Goal: Task Accomplishment & Management: Manage account settings

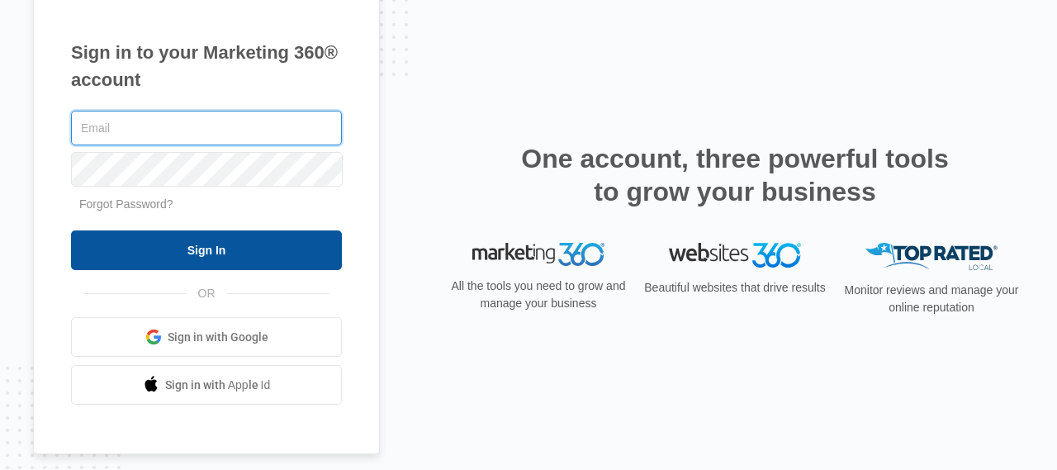
type input "[EMAIL_ADDRESS][DOMAIN_NAME]"
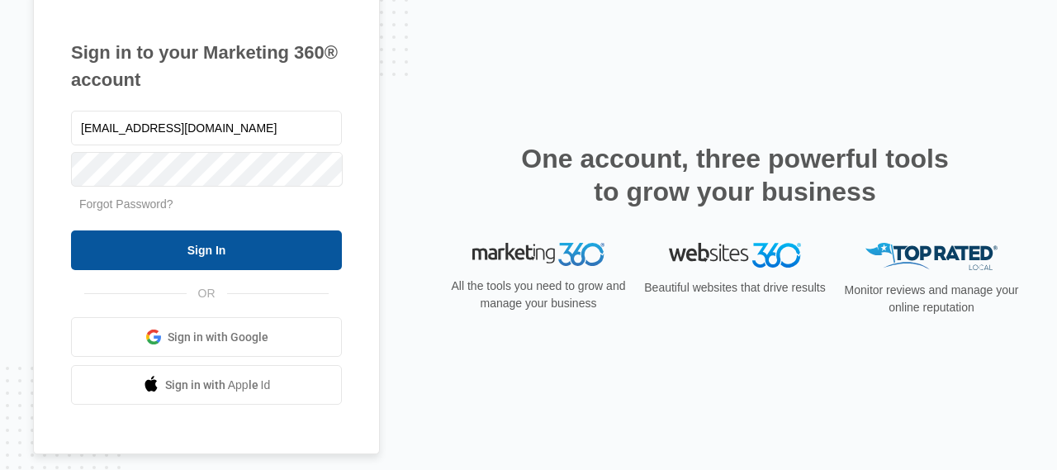
click at [185, 256] on input "Sign In" at bounding box center [206, 250] width 271 height 40
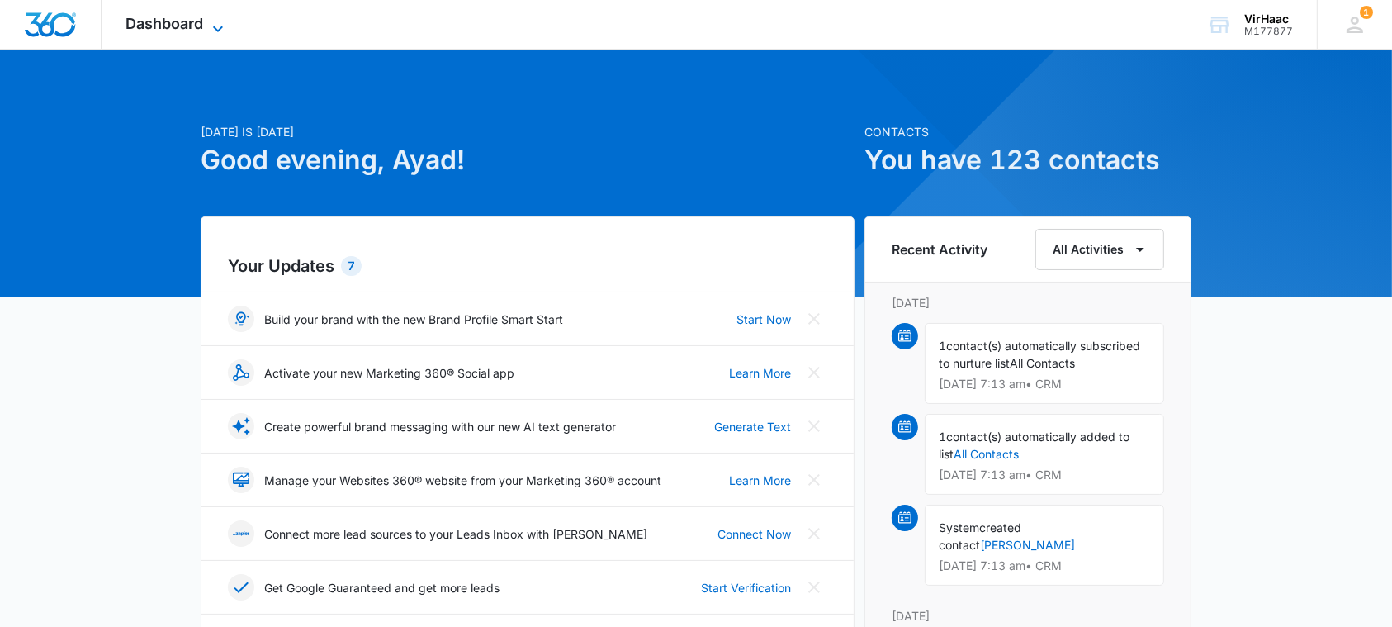
click at [209, 24] on icon at bounding box center [218, 29] width 20 height 20
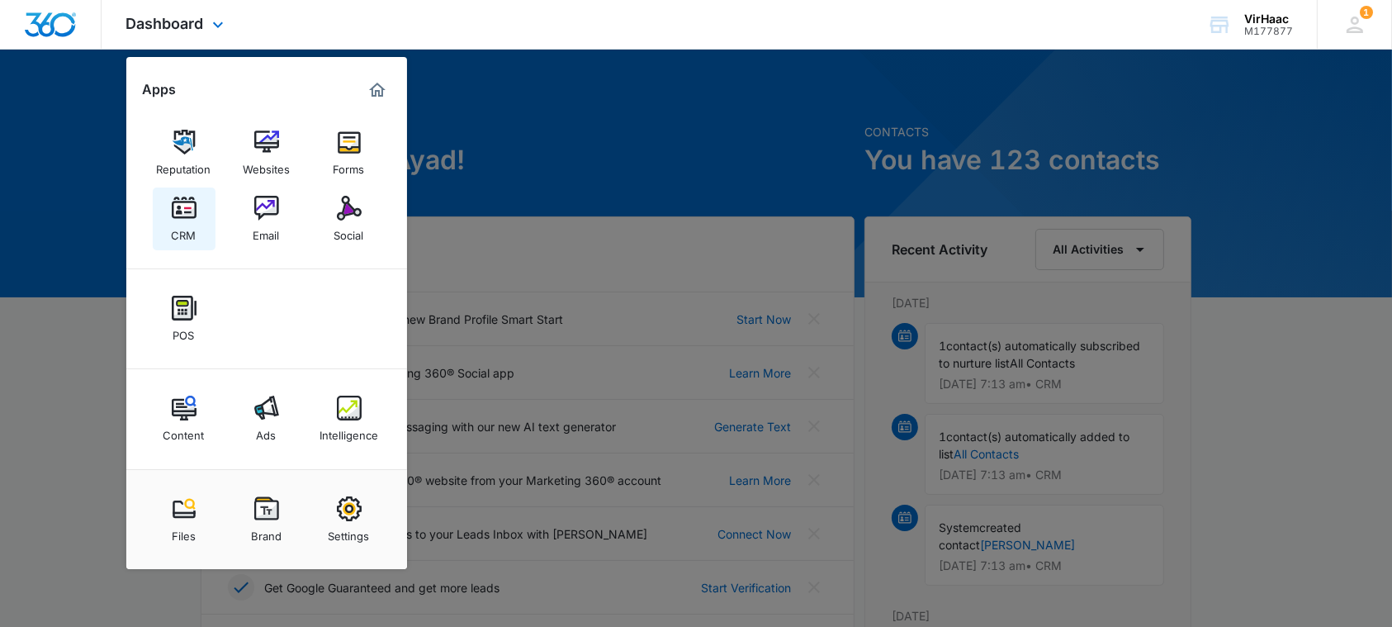
click at [183, 219] on img at bounding box center [184, 208] width 25 height 25
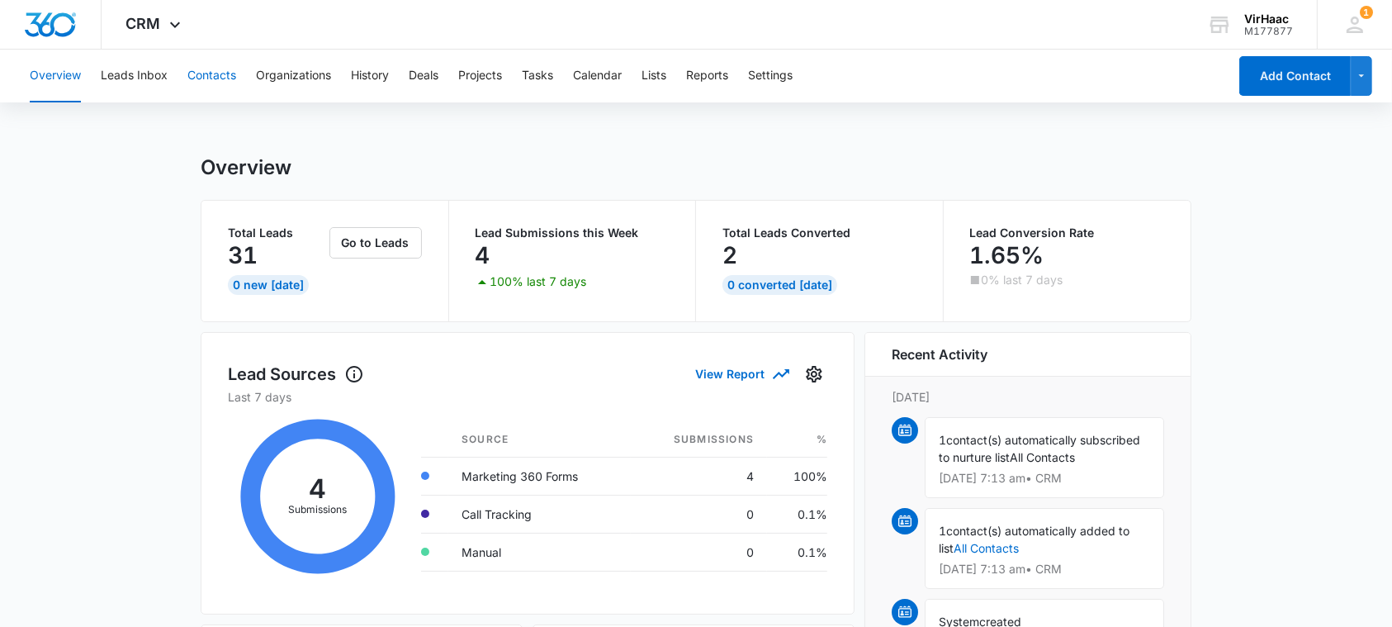
click at [211, 69] on button "Contacts" at bounding box center [211, 76] width 49 height 53
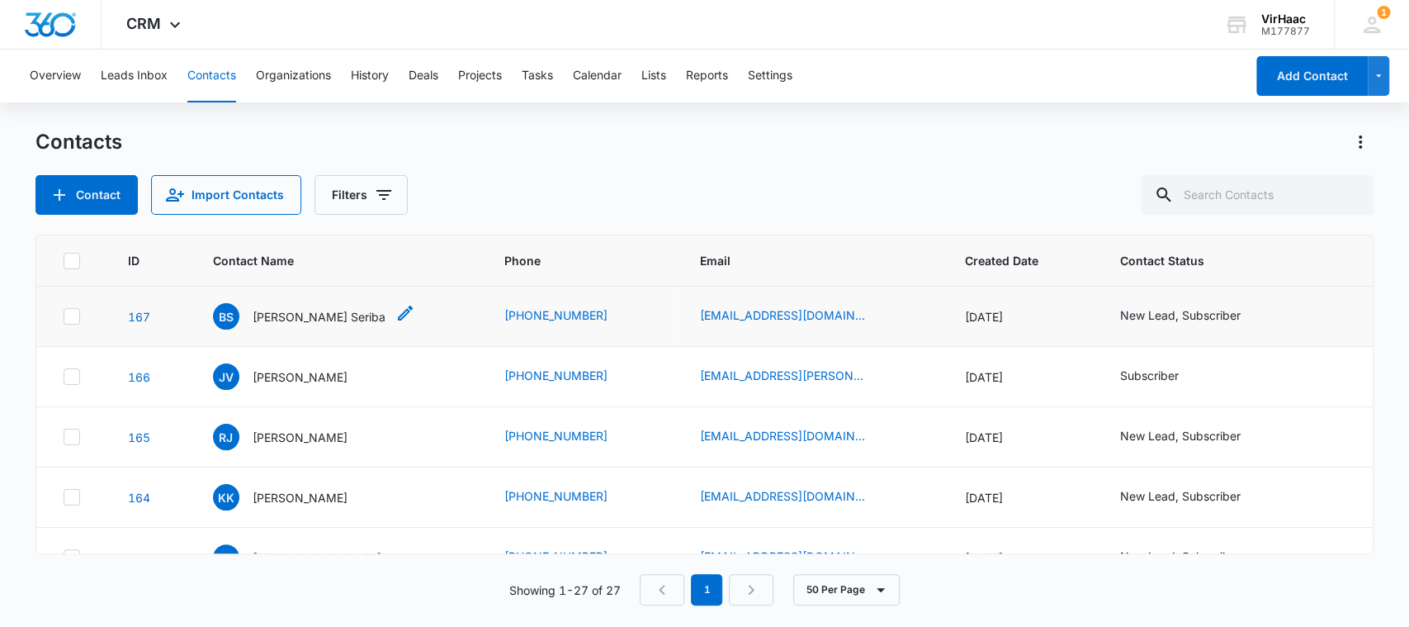
click at [274, 318] on p "Brice Seriba" at bounding box center [319, 316] width 133 height 17
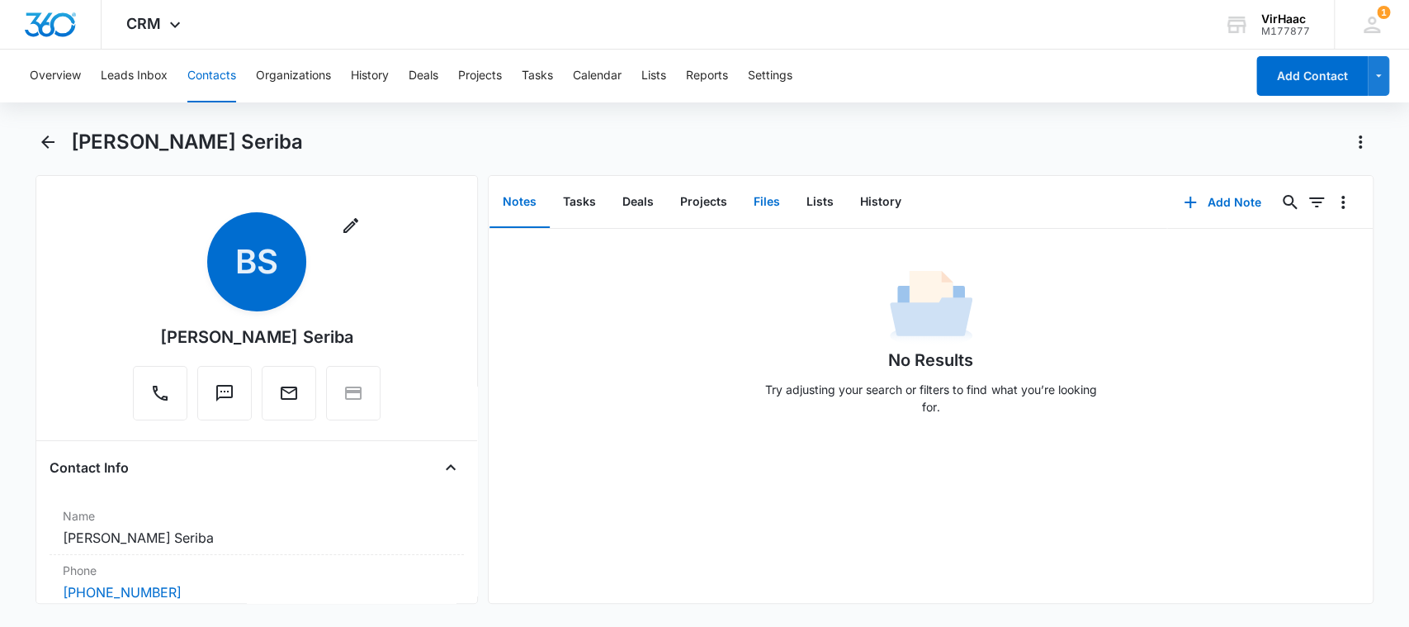
click at [766, 201] on button "Files" at bounding box center [767, 202] width 53 height 51
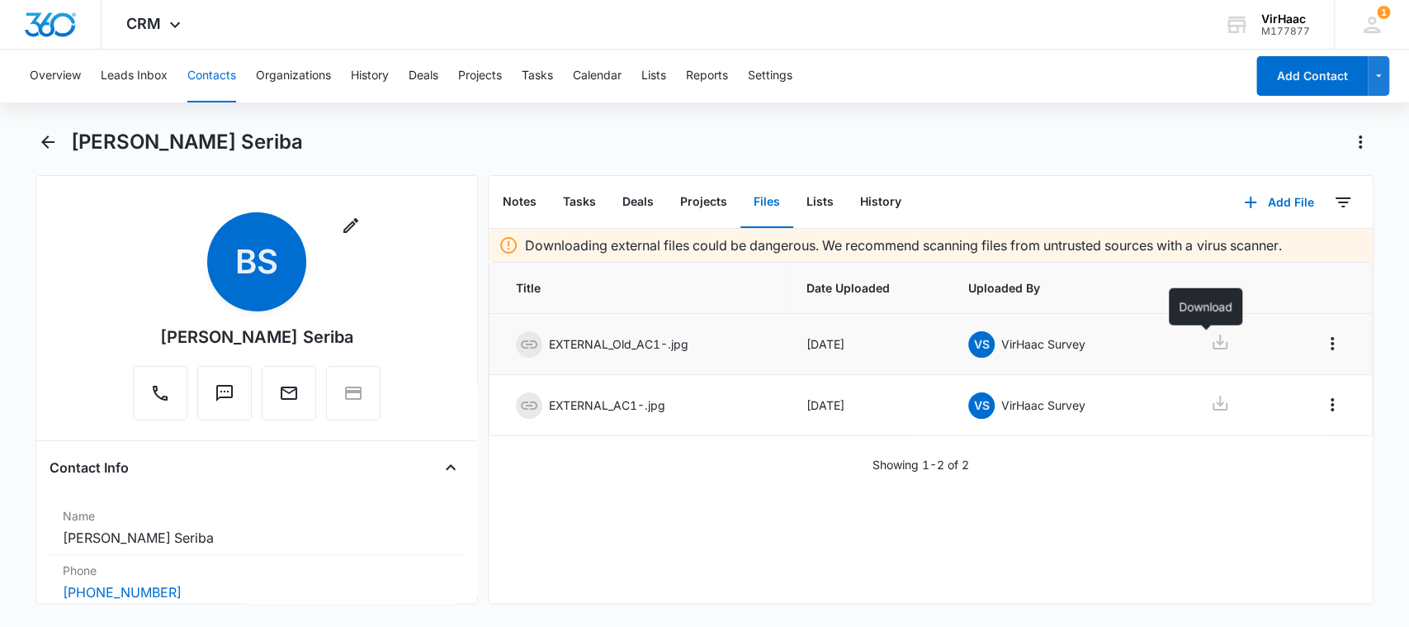
click at [1213, 339] on icon at bounding box center [1220, 342] width 20 height 20
click at [1210, 407] on icon at bounding box center [1220, 403] width 20 height 20
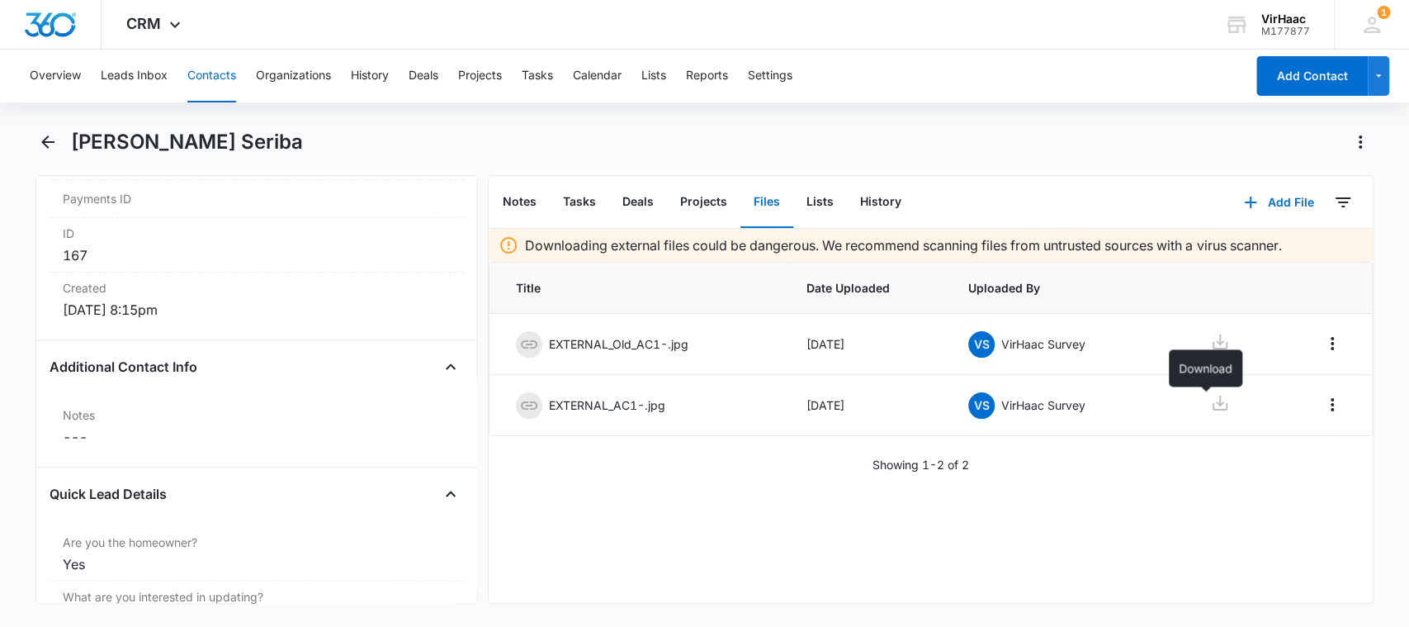
scroll to position [687, 0]
